Goal: Task Accomplishment & Management: Manage account settings

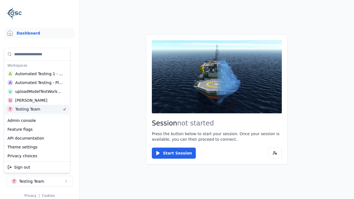
click at [177, 100] on html "Support Dashboard Assets 3D Models Scenes Datasets Recordings Support Documenta…" at bounding box center [177, 99] width 354 height 199
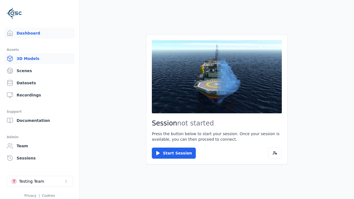
click at [40, 59] on link "3D Models" at bounding box center [39, 58] width 71 height 11
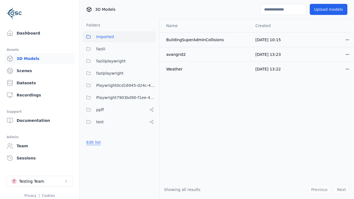
click at [92, 143] on button "Edit list" at bounding box center [93, 143] width 21 height 10
click at [97, 143] on link "Create folder" at bounding box center [98, 143] width 25 height 6
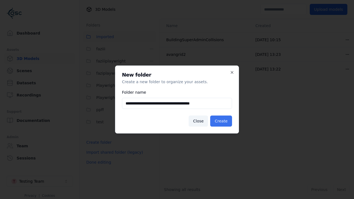
type input "**********"
click at [222, 121] on button "Create" at bounding box center [221, 121] width 22 height 11
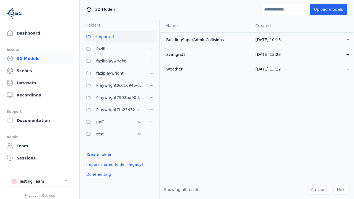
click at [97, 175] on button "Done editing" at bounding box center [99, 175] width 32 height 10
click at [92, 155] on button "Edit list" at bounding box center [93, 155] width 21 height 10
click at [152, 110] on html "Support Dashboard Assets 3D Models Scenes Datasets Recordings Support Documenta…" at bounding box center [177, 99] width 354 height 199
click at [151, 139] on div "Rename" at bounding box center [153, 139] width 37 height 9
